Goal: Information Seeking & Learning: Learn about a topic

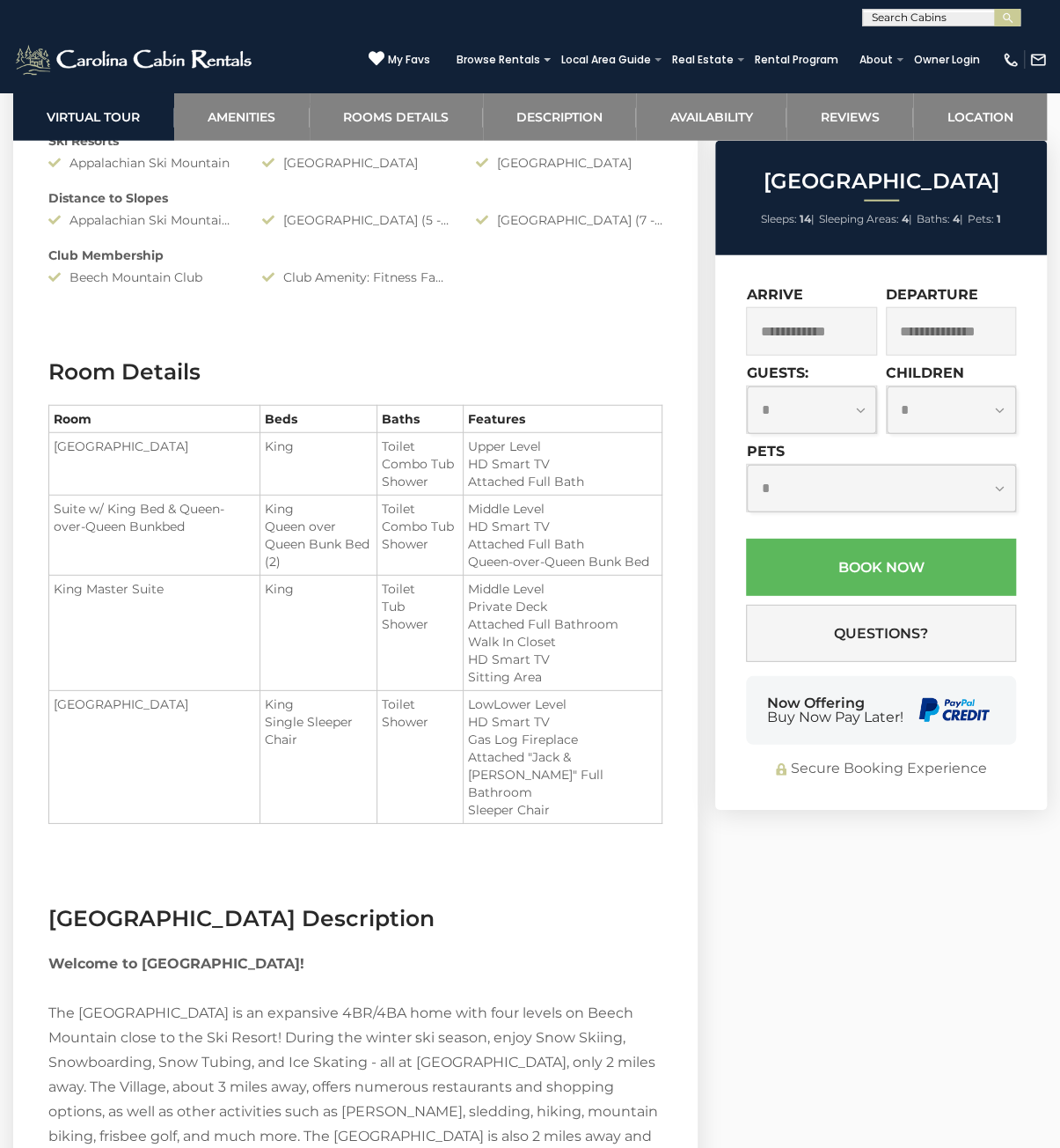
scroll to position [2024, 0]
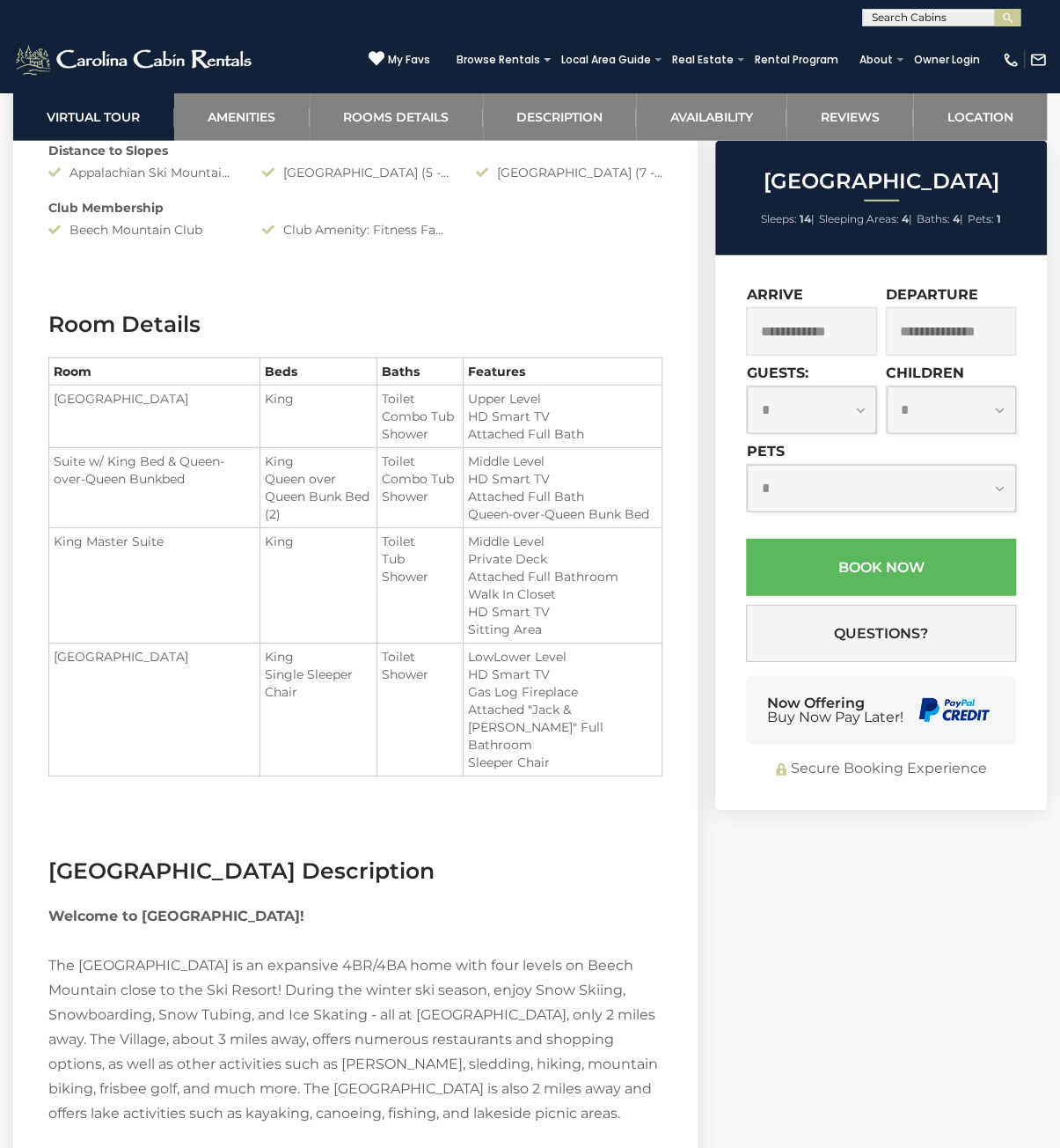
drag, startPoint x: 283, startPoint y: 476, endPoint x: 396, endPoint y: 605, distance: 171.5
click at [396, 605] on tbody "[GEOGRAPHIC_DATA] King Toilet Combo Tub Shower King Master Suite" at bounding box center [356, 581] width 614 height 391
click at [377, 605] on td "King" at bounding box center [319, 585] width 117 height 115
drag, startPoint x: 475, startPoint y: 716, endPoint x: 196, endPoint y: 560, distance: 319.7
click at [205, 568] on tbody "[GEOGRAPHIC_DATA] King Toilet Combo Tub Shower King Master Suite" at bounding box center [356, 581] width 614 height 391
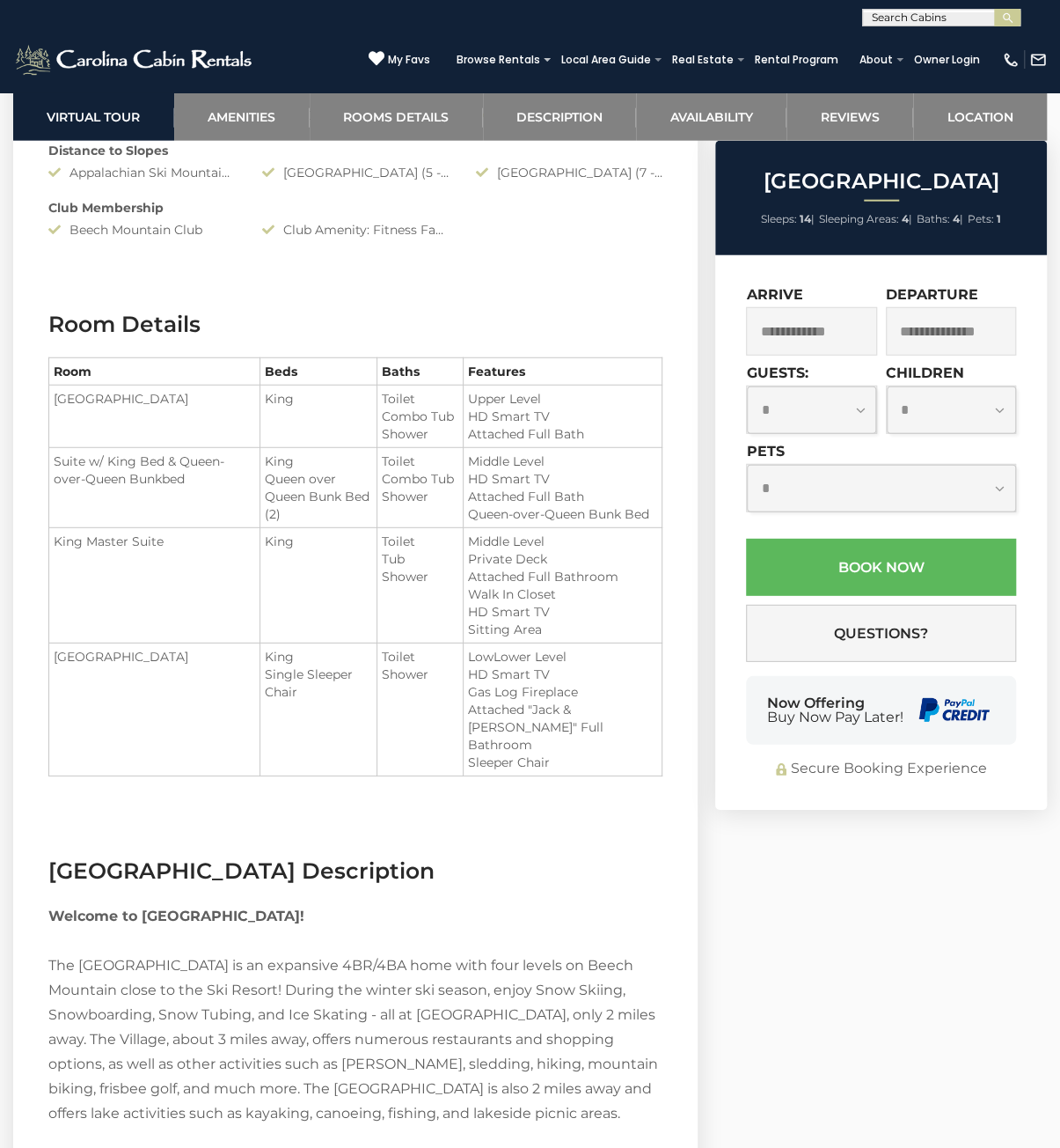
click at [196, 560] on td "King Master Suite" at bounding box center [154, 585] width 211 height 115
drag, startPoint x: 196, startPoint y: 560, endPoint x: 492, endPoint y: 712, distance: 332.7
click at [492, 712] on tbody "[GEOGRAPHIC_DATA] King Toilet Combo Tub Shower King Master Suite" at bounding box center [356, 581] width 614 height 391
click at [463, 712] on td "Toilet Shower" at bounding box center [419, 710] width 86 height 133
drag, startPoint x: 566, startPoint y: 737, endPoint x: 131, endPoint y: 507, distance: 492.1
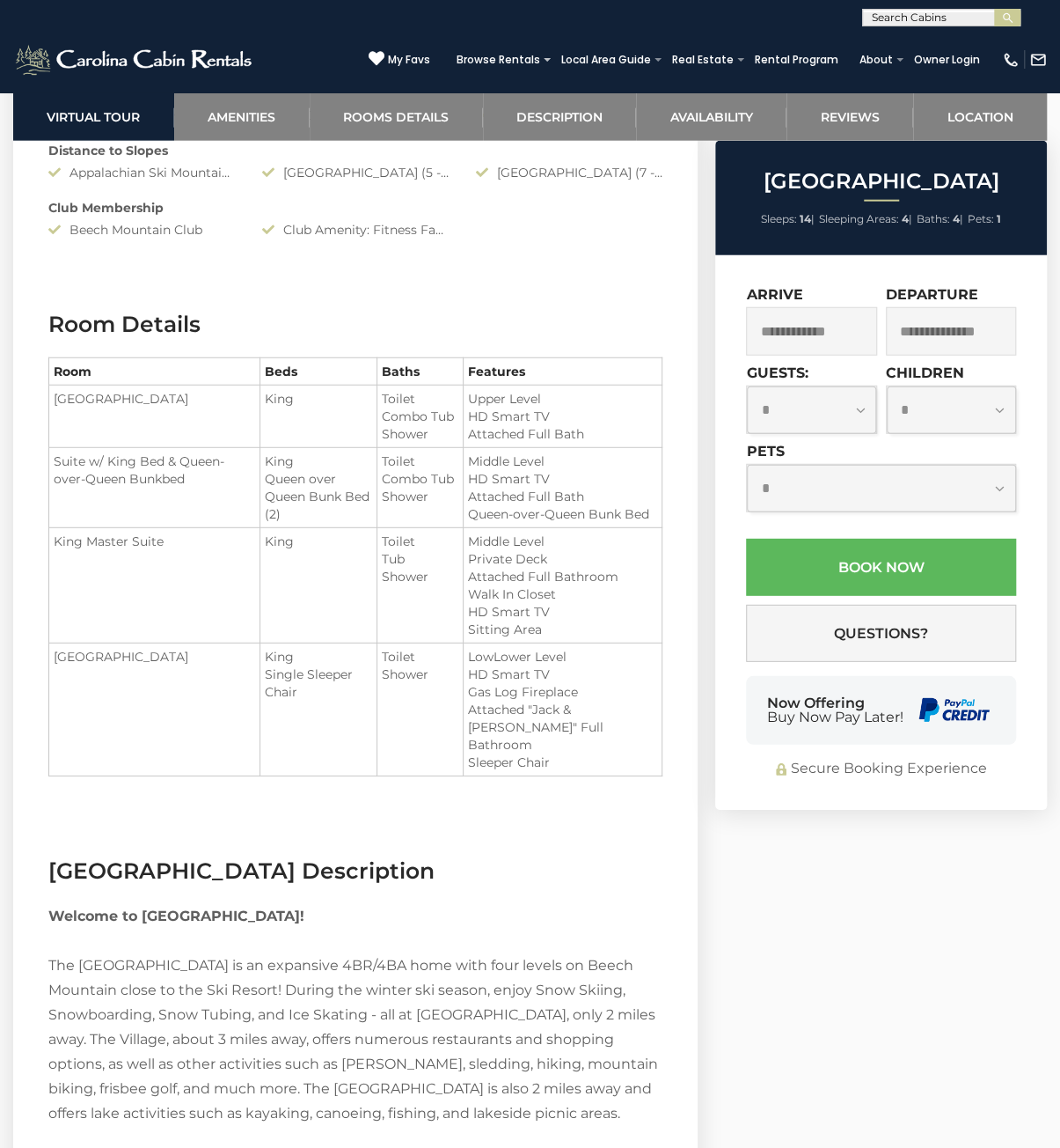
click at [170, 532] on tbody "[GEOGRAPHIC_DATA] King Toilet Combo Tub Shower King Master Suite" at bounding box center [356, 581] width 614 height 391
drag, startPoint x: 131, startPoint y: 507, endPoint x: 514, endPoint y: 726, distance: 441.2
click at [514, 726] on tbody "[GEOGRAPHIC_DATA] King Toilet Combo Tub Shower King Master Suite" at bounding box center [356, 581] width 614 height 391
click at [553, 755] on li "Sleeper Chair" at bounding box center [562, 761] width 189 height 17
drag, startPoint x: 329, startPoint y: 536, endPoint x: 272, endPoint y: 445, distance: 107.4
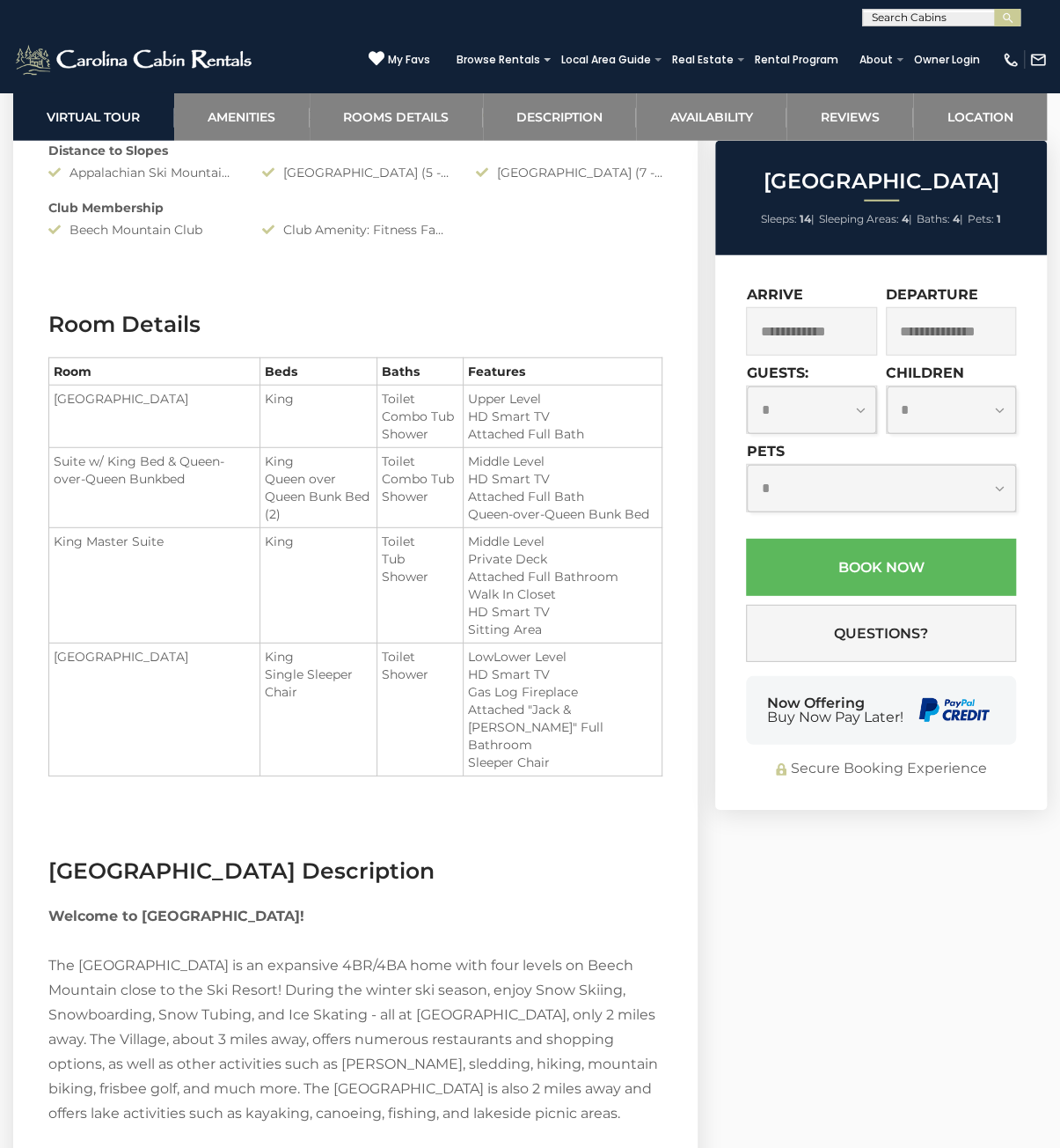
click at [305, 502] on tbody "[GEOGRAPHIC_DATA] King Toilet Combo Tub Shower King Master Suite" at bounding box center [356, 581] width 614 height 391
drag, startPoint x: 289, startPoint y: 430, endPoint x: 608, endPoint y: 655, distance: 390.4
click at [607, 655] on tbody "[GEOGRAPHIC_DATA] King Toilet Combo Tub Shower King Master Suite" at bounding box center [356, 581] width 614 height 391
click at [608, 644] on td "Middle Level Private Deck Attached Full Bathroom Walk In Closet HD Smart TV" at bounding box center [563, 585] width 199 height 115
drag, startPoint x: 384, startPoint y: 522, endPoint x: 289, endPoint y: 407, distance: 149.2
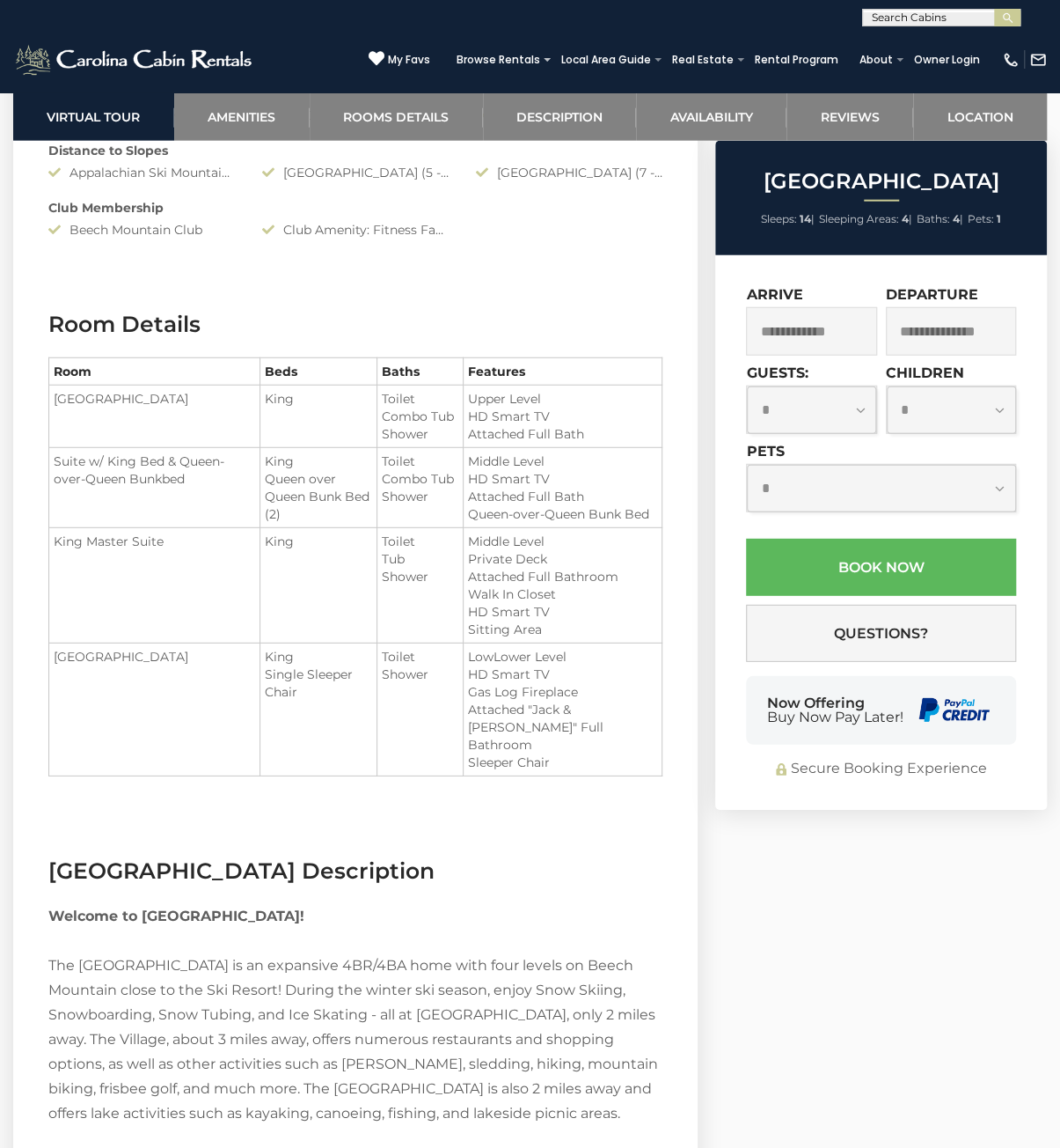
click at [318, 457] on tbody "[GEOGRAPHIC_DATA] King Toilet Combo Tub Shower King Master Suite" at bounding box center [356, 581] width 614 height 391
drag, startPoint x: 289, startPoint y: 407, endPoint x: 539, endPoint y: 666, distance: 360.0
click at [521, 651] on tbody "[GEOGRAPHIC_DATA] King Toilet Combo Tub Shower King Master Suite" at bounding box center [356, 581] width 614 height 391
click at [540, 665] on li "LowLower Level" at bounding box center [562, 656] width 189 height 17
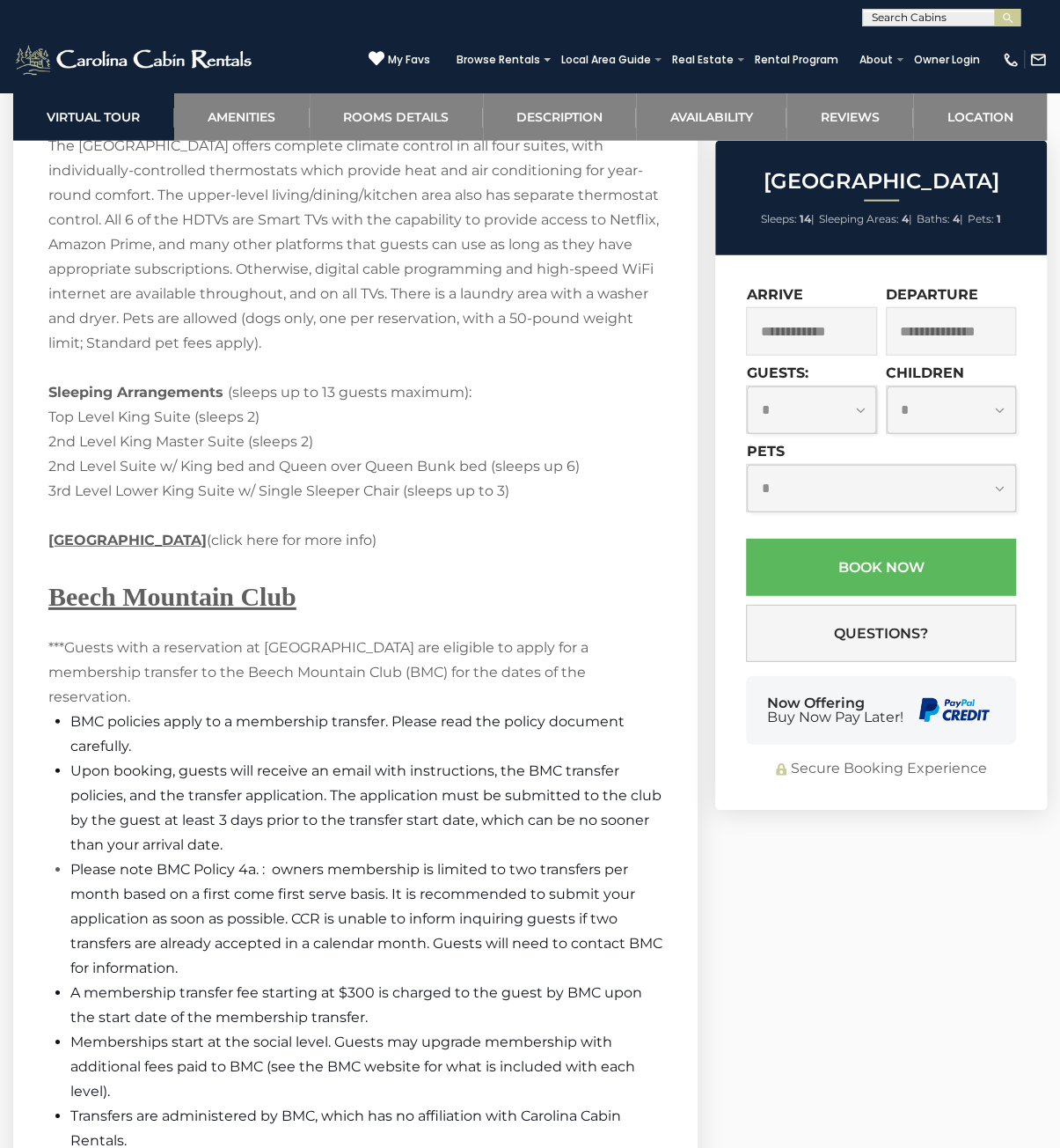
scroll to position [5281, 0]
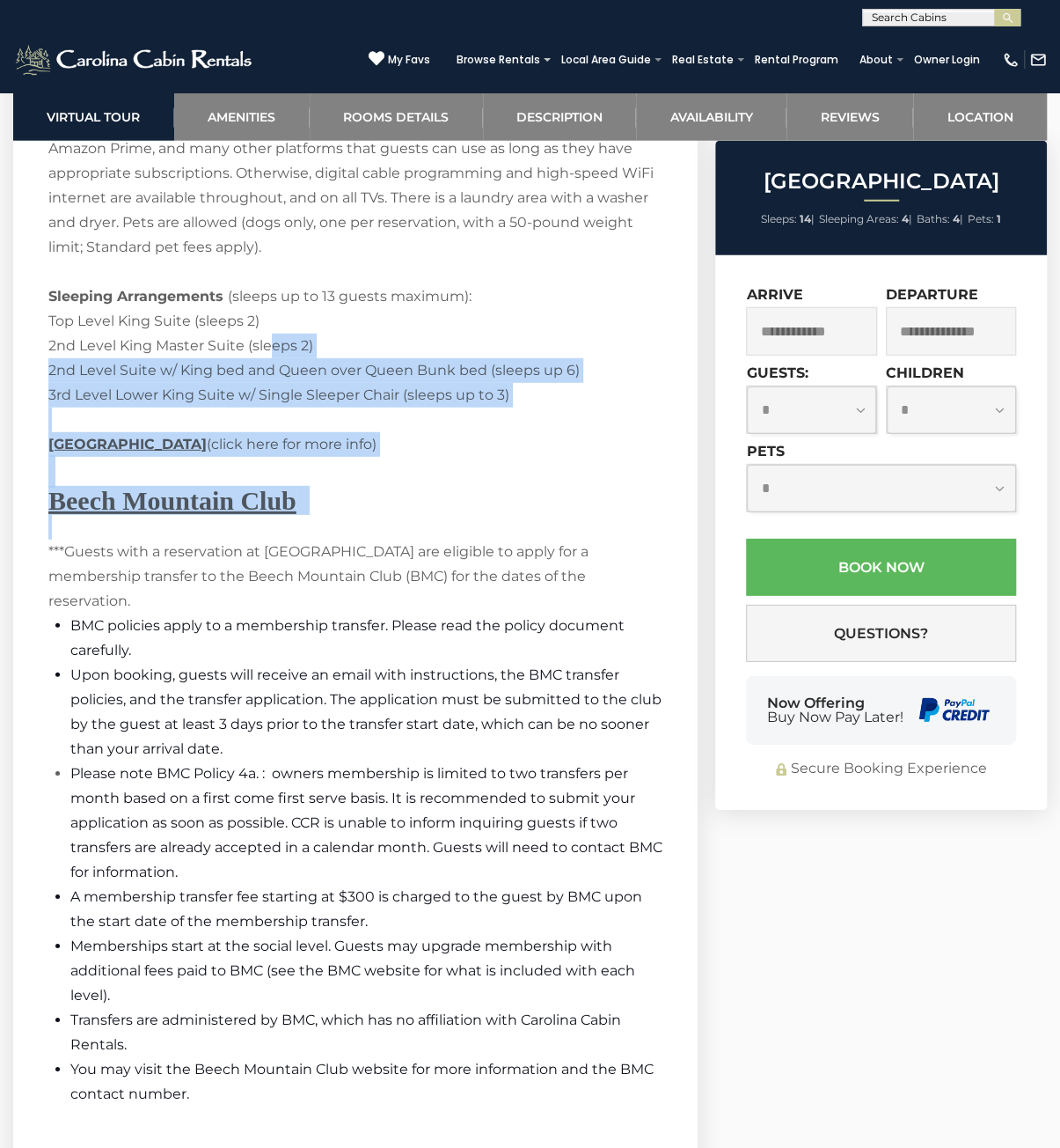
drag, startPoint x: 269, startPoint y: 371, endPoint x: 500, endPoint y: 619, distance: 338.9
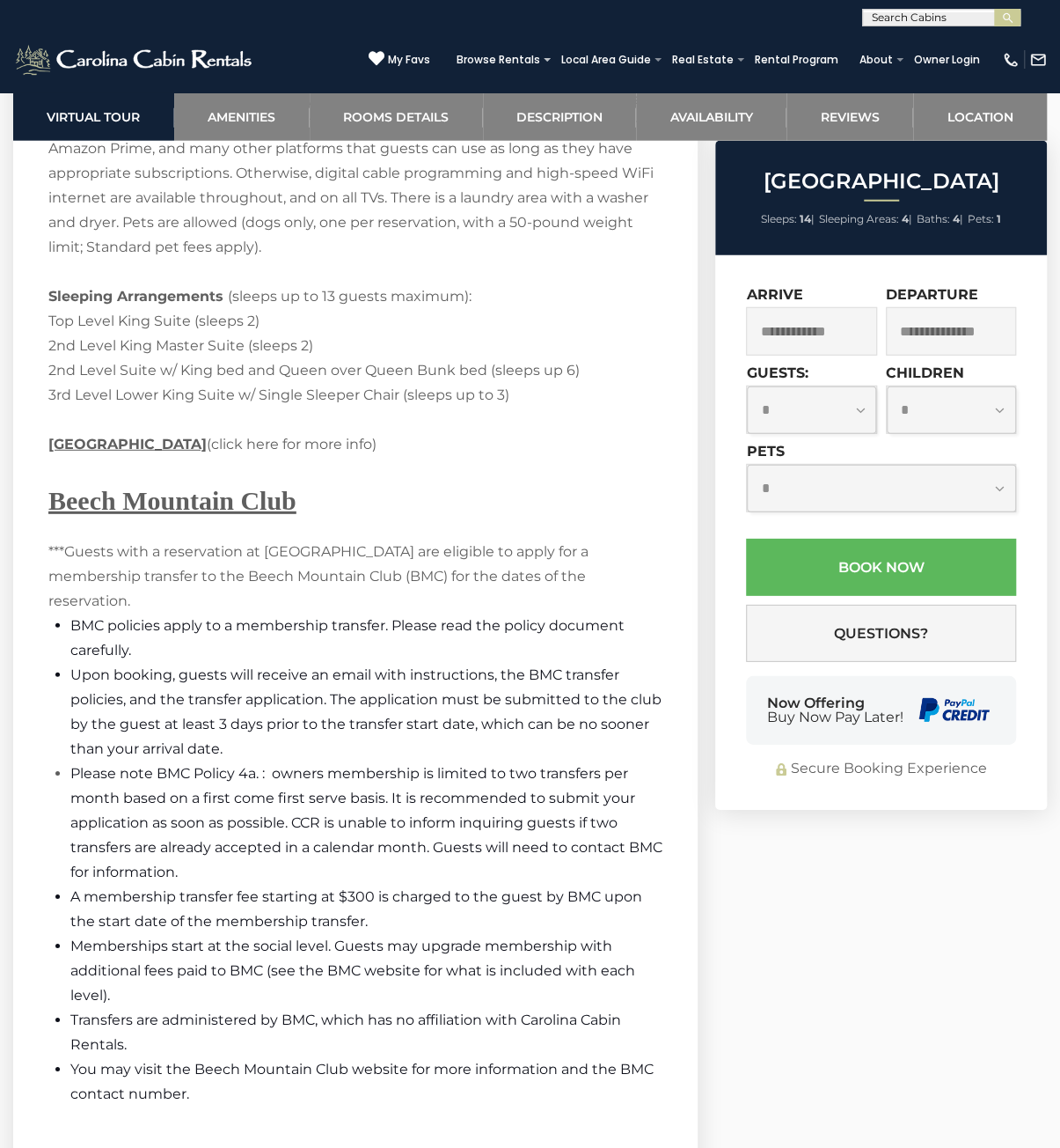
click at [500, 619] on span "BMC policies apply to a membership transfer. Please read the policy document ca…" at bounding box center [348, 637] width 554 height 42
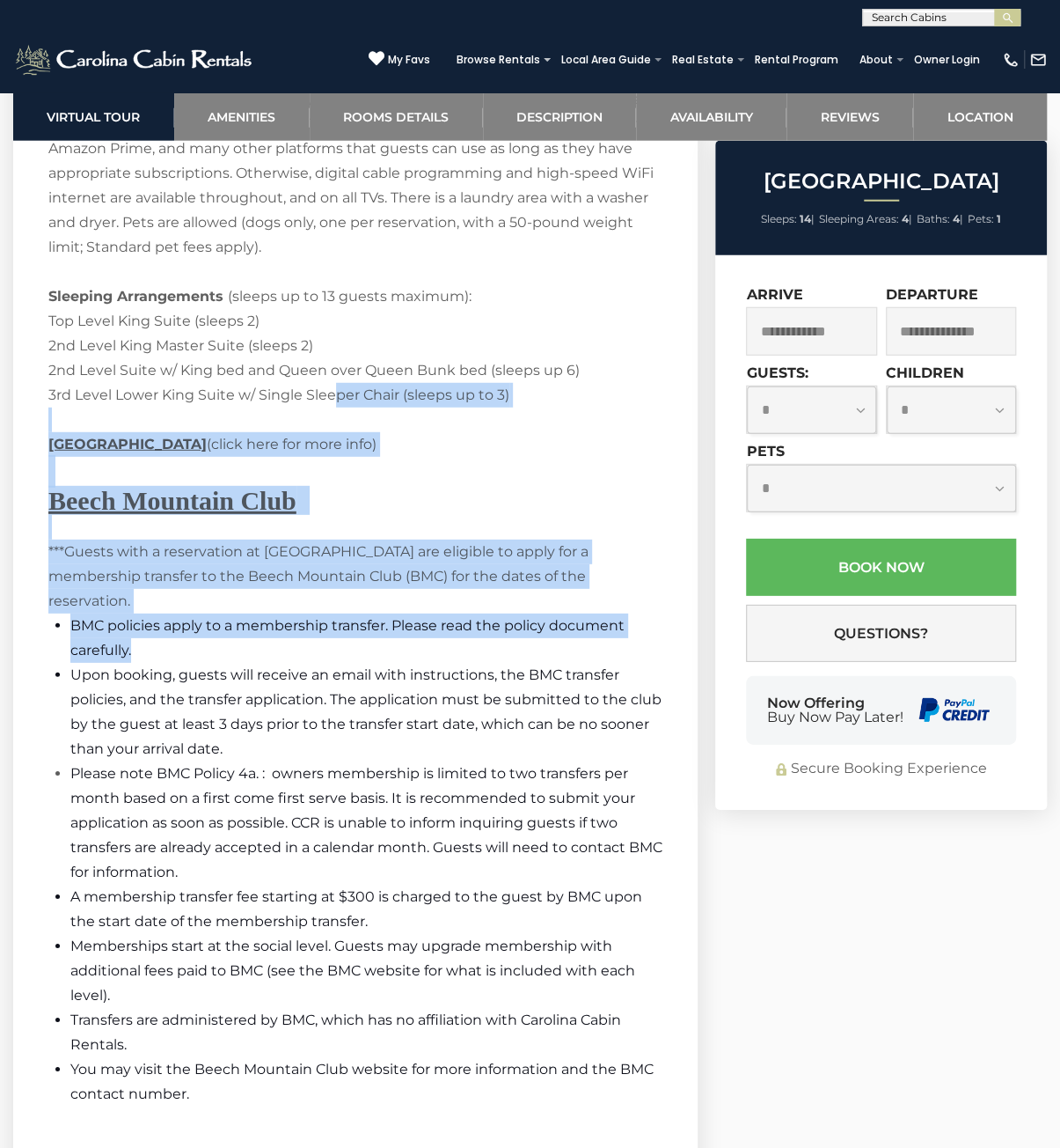
drag, startPoint x: 377, startPoint y: 493, endPoint x: 301, endPoint y: 364, distance: 149.7
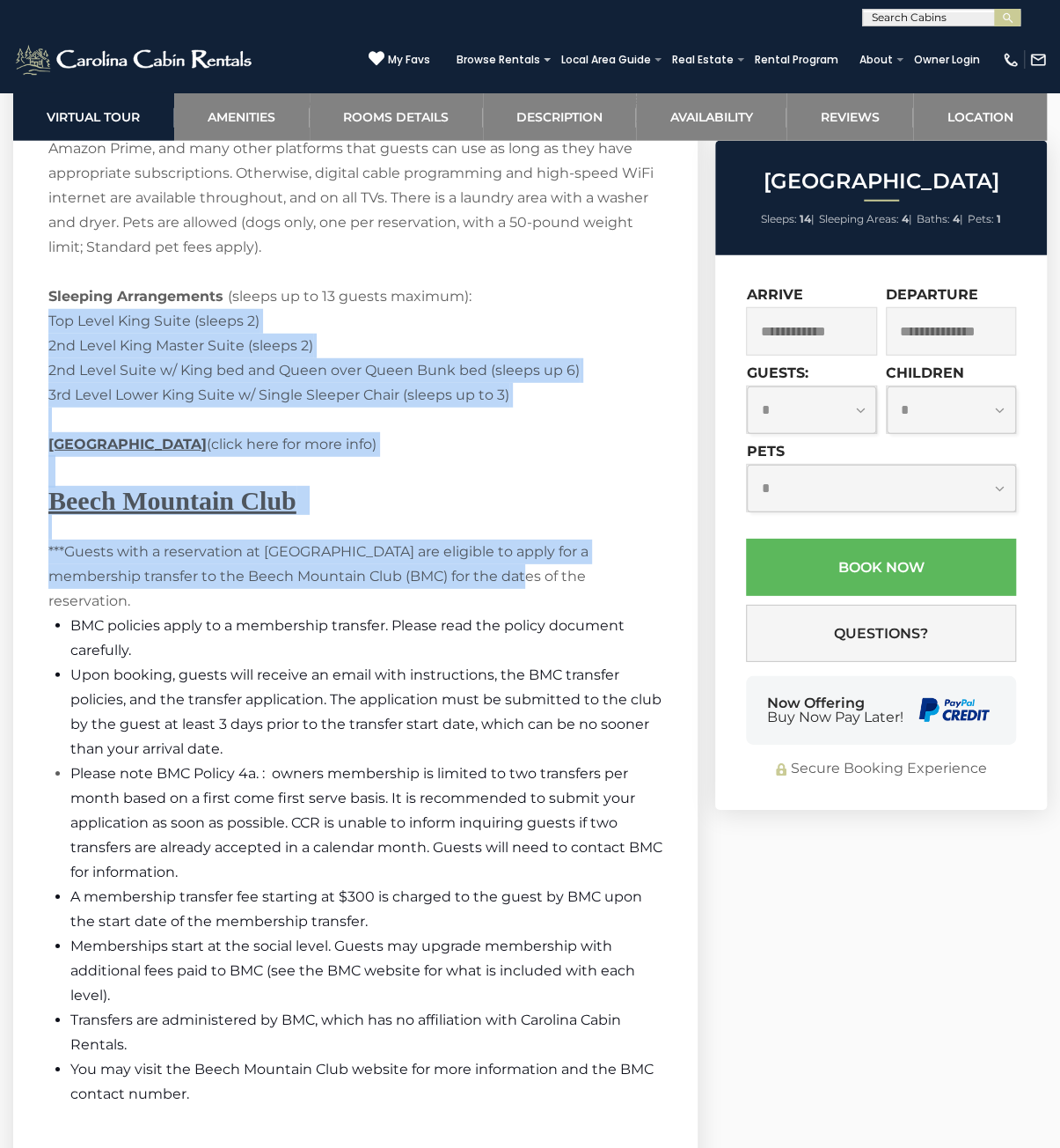
drag, startPoint x: 310, startPoint y: 370, endPoint x: 509, endPoint y: 688, distance: 375.1
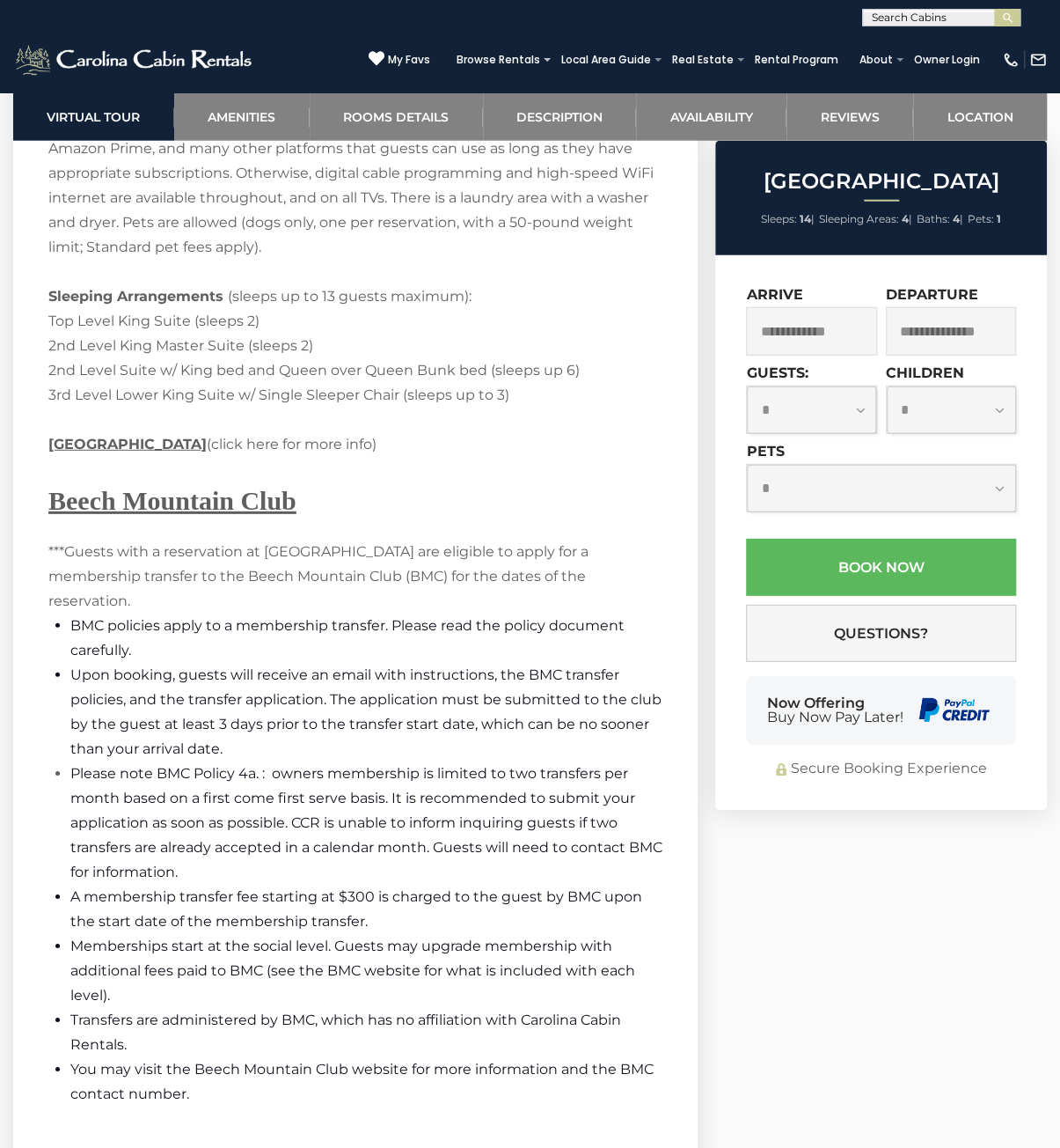
click at [509, 689] on li "Upon booking, guests will receive an email with instructions, the BMC transfer …" at bounding box center [367, 712] width 592 height 99
drag, startPoint x: 179, startPoint y: 372, endPoint x: 537, endPoint y: 756, distance: 525.0
click at [537, 756] on li "Upon booking, guests will receive an email with instructions, the BMC transfer …" at bounding box center [367, 712] width 592 height 99
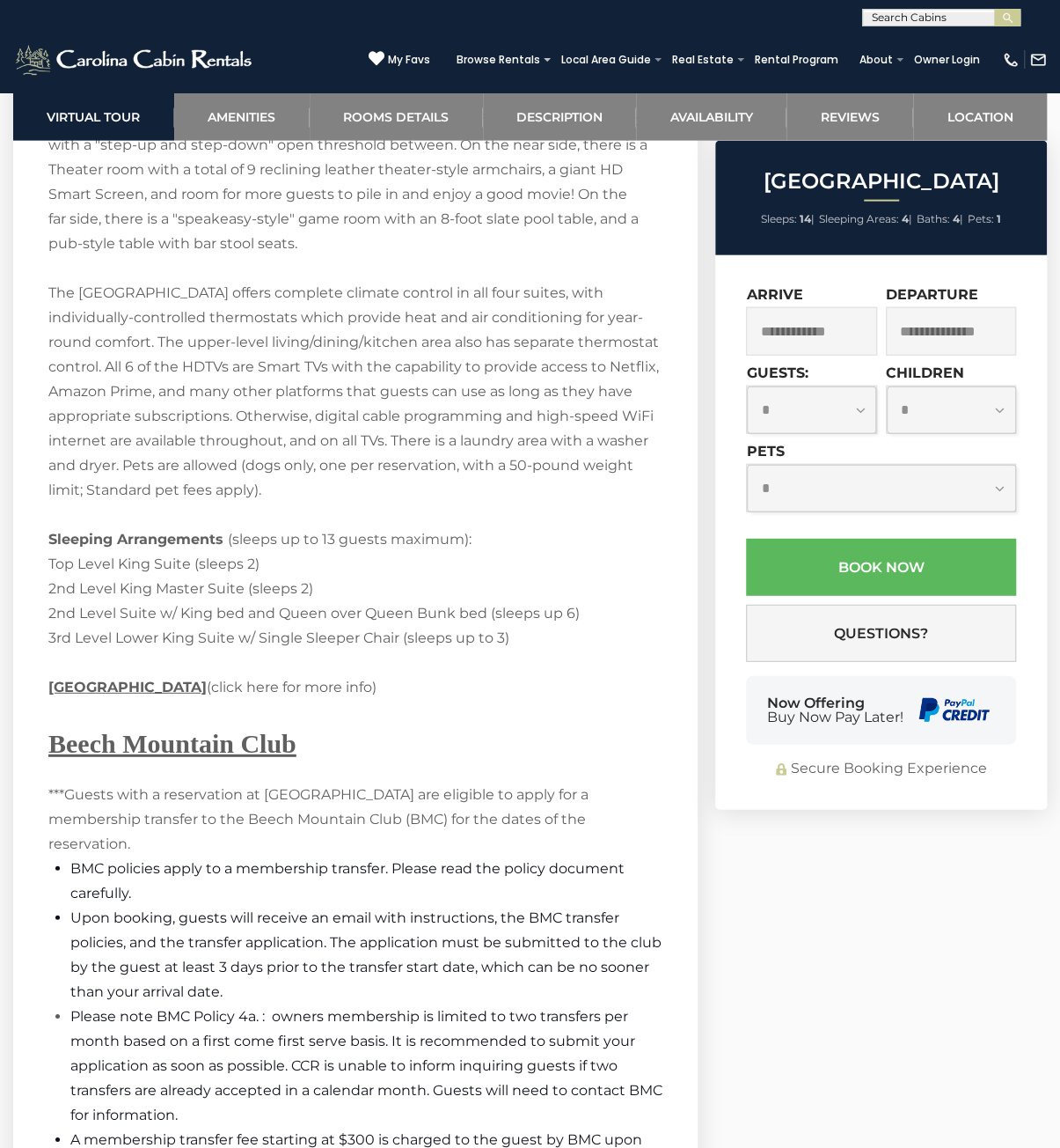
scroll to position [4841, 0]
